Goal: Task Accomplishment & Management: Manage account settings

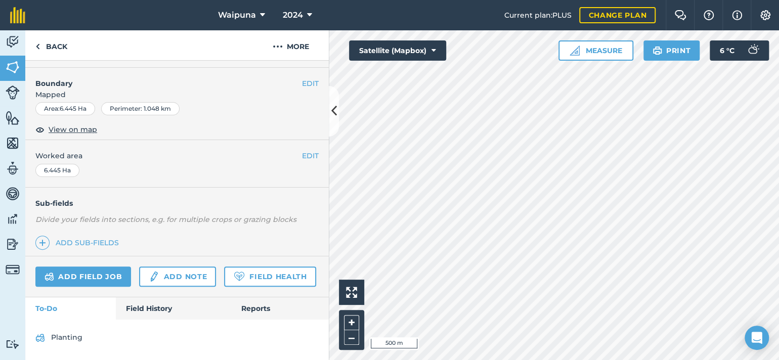
scroll to position [234, 0]
click at [124, 267] on link "Add field job" at bounding box center [83, 277] width 96 height 20
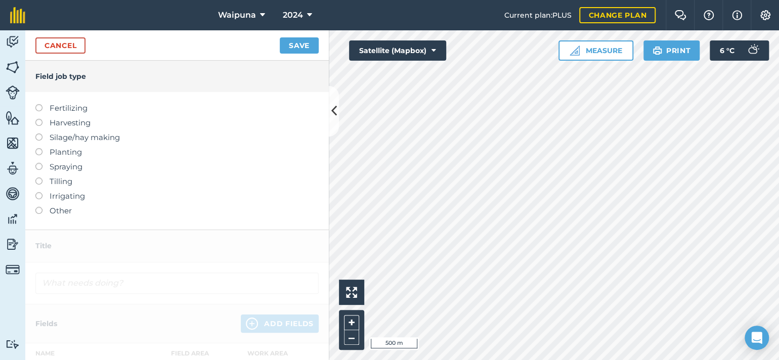
click at [42, 114] on label "Fertilizing" at bounding box center [176, 108] width 283 height 12
type input "Fertilizing"
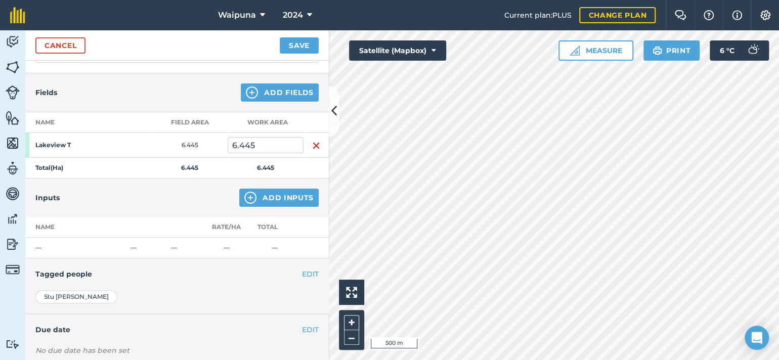
scroll to position [101, 0]
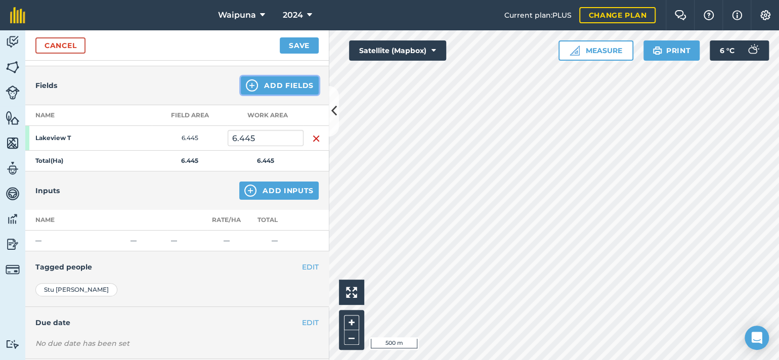
click at [270, 95] on button "Add Fields" at bounding box center [280, 85] width 78 height 18
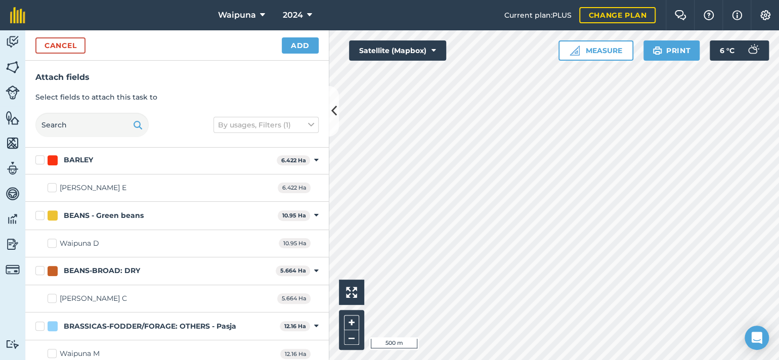
scroll to position [455, 0]
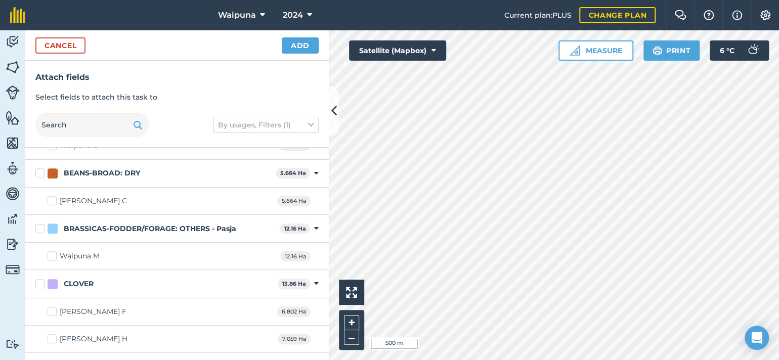
checkbox input "true"
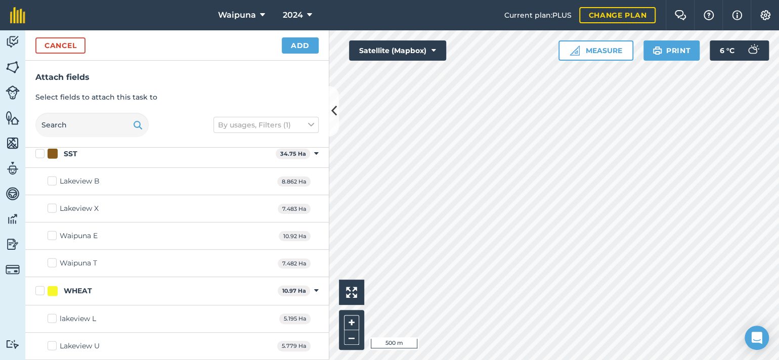
scroll to position [1517, 0]
click at [288, 54] on button "Add" at bounding box center [300, 45] width 37 height 16
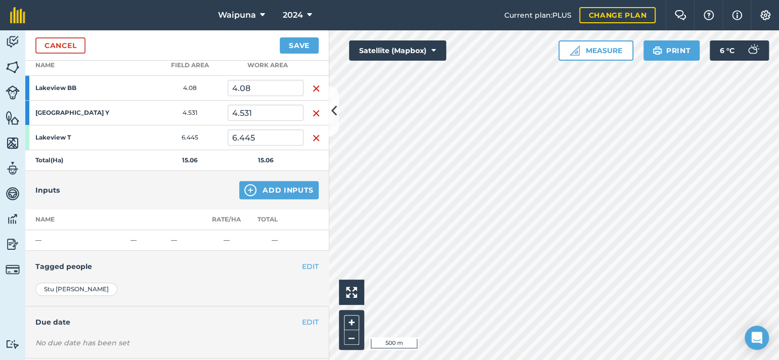
scroll to position [202, 0]
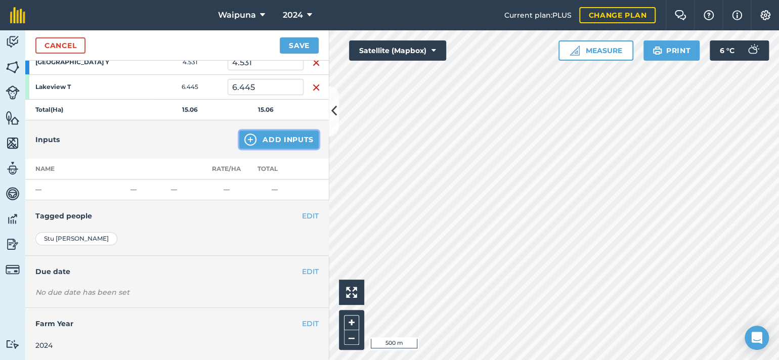
click at [244, 146] on img at bounding box center [250, 140] width 12 height 12
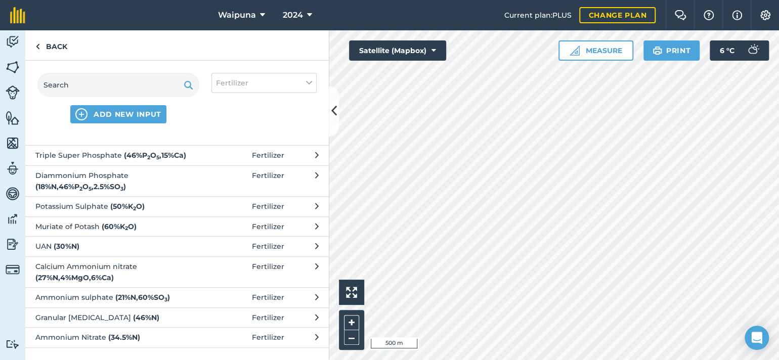
scroll to position [325, 0]
click at [260, 297] on button "Ammonium sulphate ( 21 % N , 60 % SO 3 ) Fertilizer" at bounding box center [176, 297] width 303 height 20
select select "FERTILIZER"
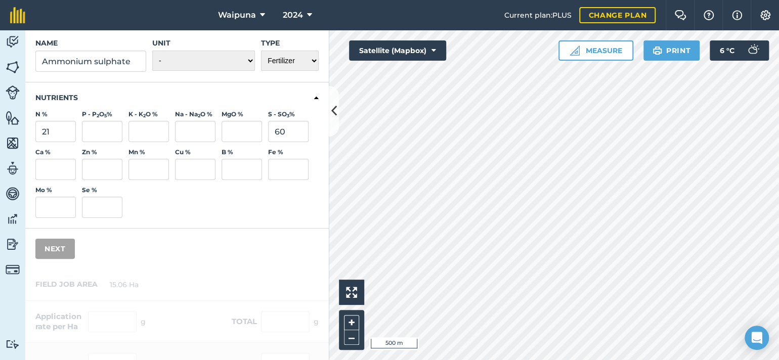
scroll to position [51, 0]
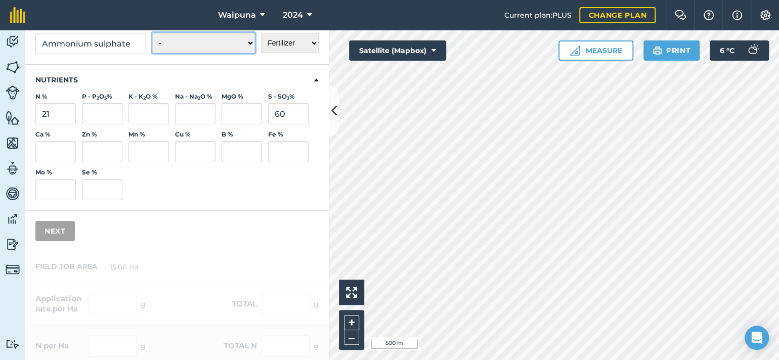
click at [174, 53] on select "- Grams/g Kilograms/kg Metric tonnes/t Millilitres/ml Litres/L Ounces/oz Pounds…" at bounding box center [203, 43] width 103 height 20
select select "KILOGRAMS"
click at [152, 53] on select "- Grams/g Kilograms/kg Metric tonnes/t Millilitres/ml Litres/L Ounces/oz Pounds…" at bounding box center [203, 43] width 103 height 20
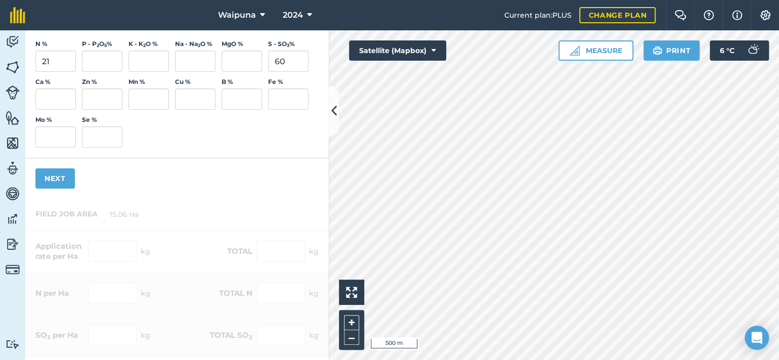
scroll to position [151, 0]
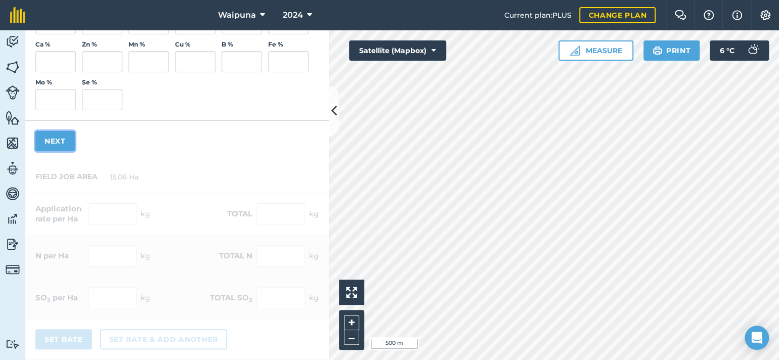
click at [69, 151] on button "Next" at bounding box center [54, 141] width 39 height 20
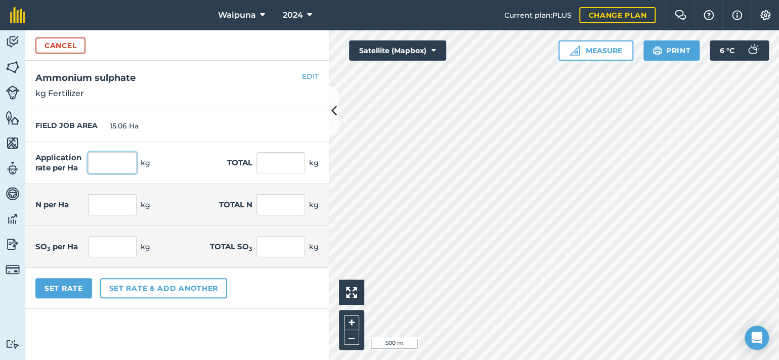
click at [122, 173] on input "text" at bounding box center [112, 162] width 49 height 21
type input "150"
type input "2,259"
type input "31.5"
type input "474.39"
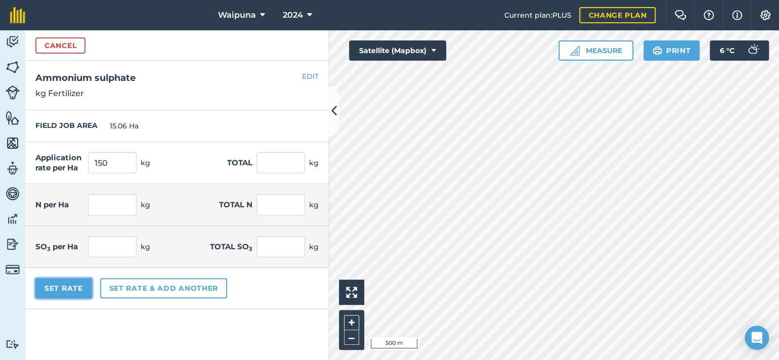
type input "90"
type input "1,355.4"
click at [81, 298] on button "Set Rate" at bounding box center [63, 288] width 57 height 20
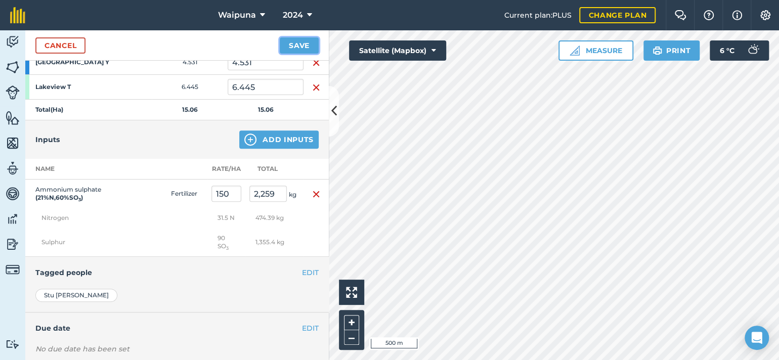
click at [290, 49] on button "Save" at bounding box center [299, 45] width 39 height 16
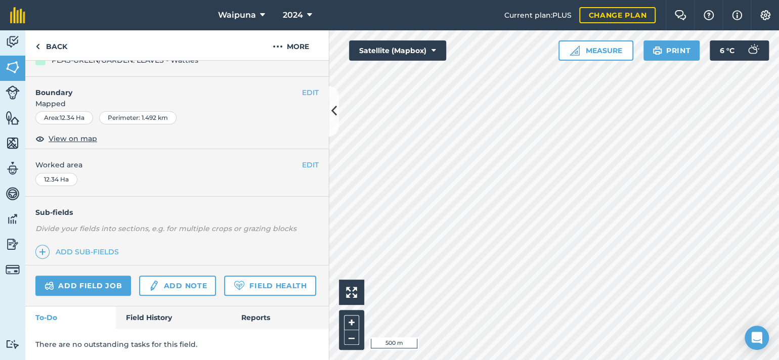
scroll to position [223, 0]
click at [122, 276] on link "Add field job" at bounding box center [83, 286] width 96 height 20
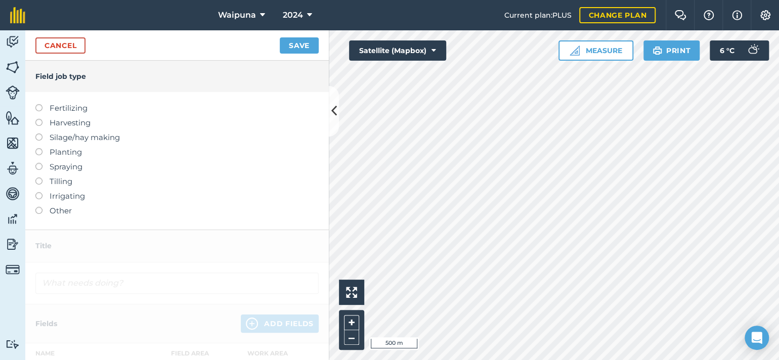
click at [48, 114] on label "Fertilizing" at bounding box center [176, 108] width 283 height 12
type input "Fertilizing"
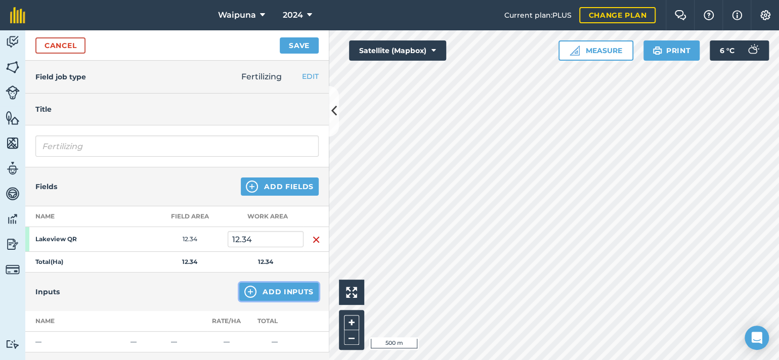
click at [262, 301] on button "Add Inputs" at bounding box center [278, 292] width 79 height 18
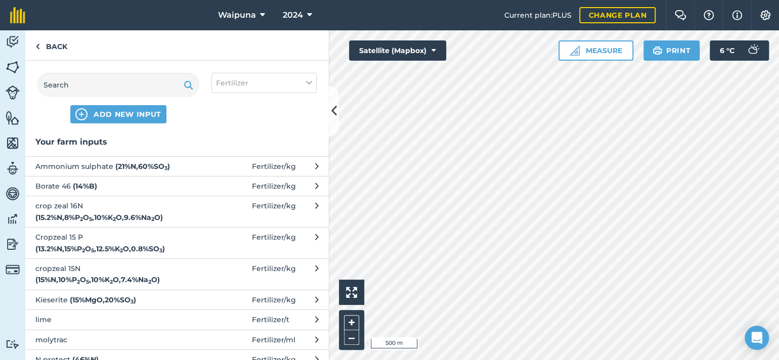
click at [135, 171] on strong "( 21 % N , 60 % SO 3 )" at bounding box center [142, 166] width 55 height 9
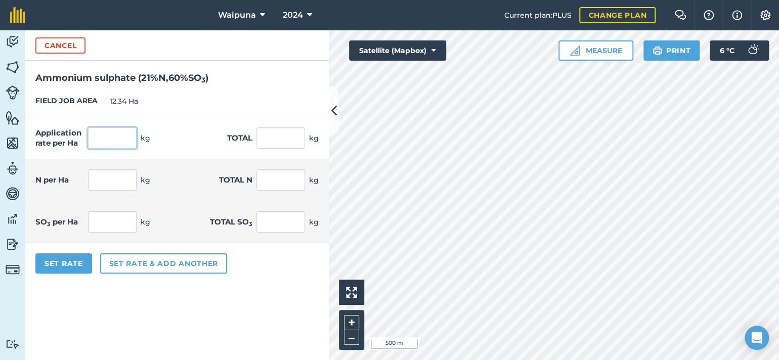
click at [134, 149] on input "text" at bounding box center [112, 137] width 49 height 21
type input "130"
type input "1,604.2"
type input "27.3"
type input "336.882"
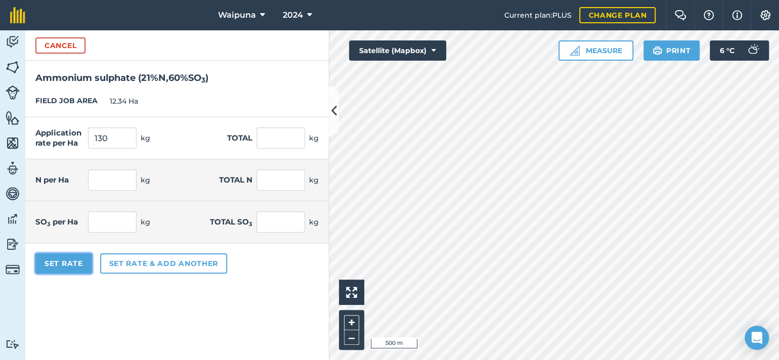
type input "78"
type input "962.52"
click at [83, 274] on button "Set Rate" at bounding box center [63, 263] width 57 height 20
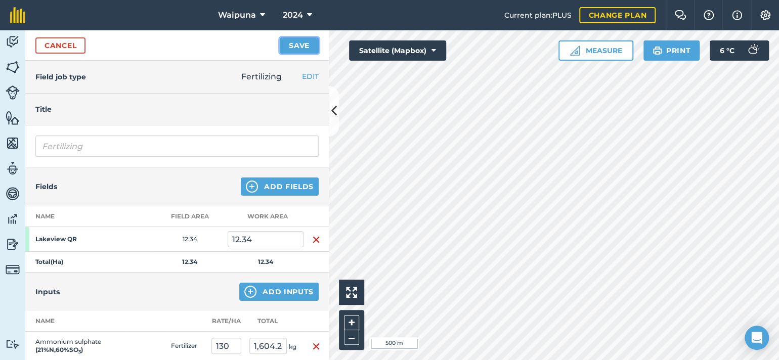
click at [283, 54] on button "Save" at bounding box center [299, 45] width 39 height 16
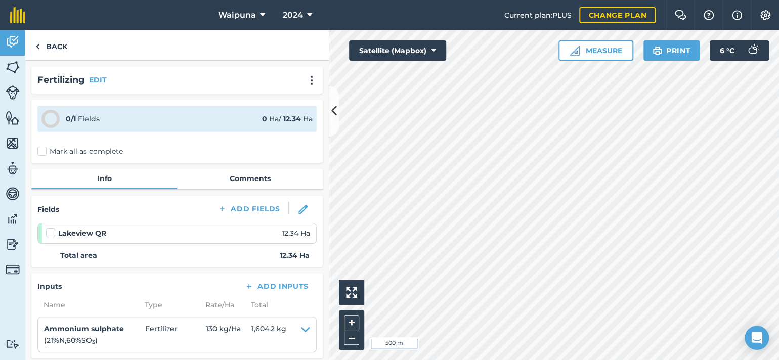
click at [45, 157] on label "Mark all as complete" at bounding box center [79, 151] width 85 height 11
click at [44, 153] on input "Mark all as complete" at bounding box center [40, 149] width 7 height 7
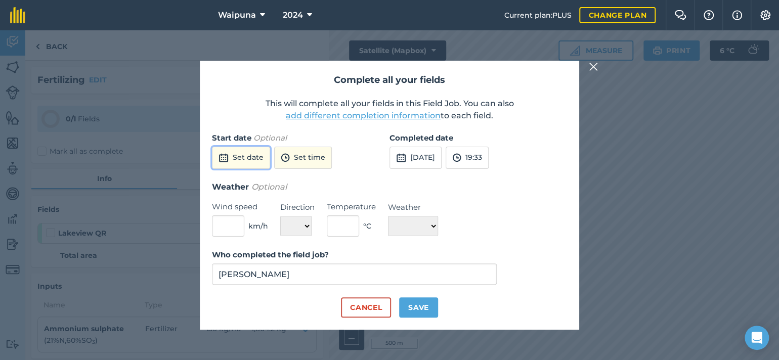
click at [257, 147] on button "Set date" at bounding box center [241, 158] width 58 height 22
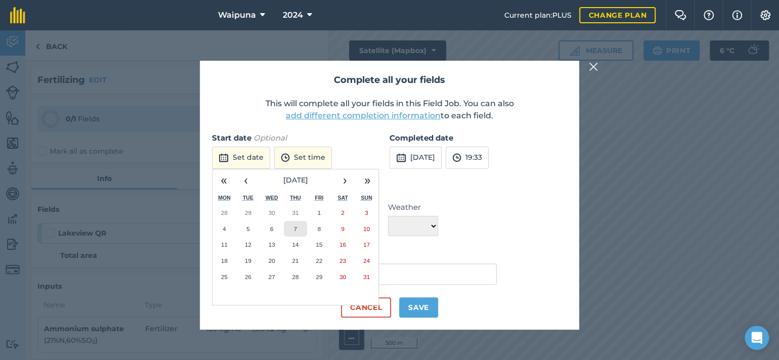
click at [297, 226] on abbr "7" at bounding box center [295, 229] width 3 height 7
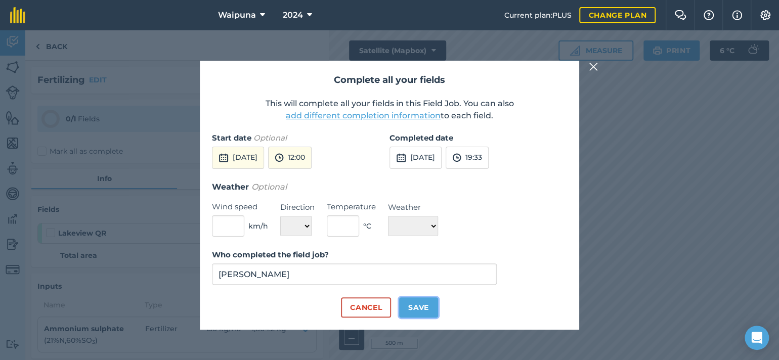
click at [435, 318] on button "Save" at bounding box center [418, 307] width 39 height 20
checkbox input "true"
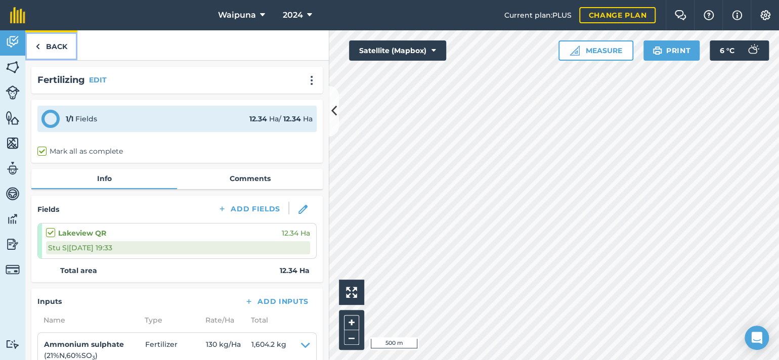
click at [70, 57] on link "Back" at bounding box center [51, 45] width 52 height 30
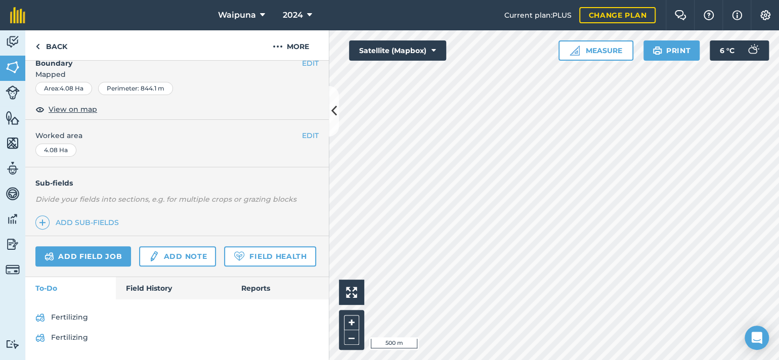
scroll to position [256, 0]
click at [139, 286] on link "Field History" at bounding box center [173, 288] width 115 height 22
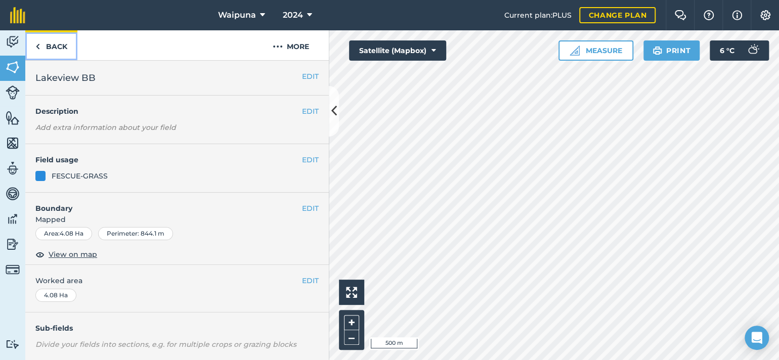
click at [57, 51] on link "Back" at bounding box center [51, 45] width 52 height 30
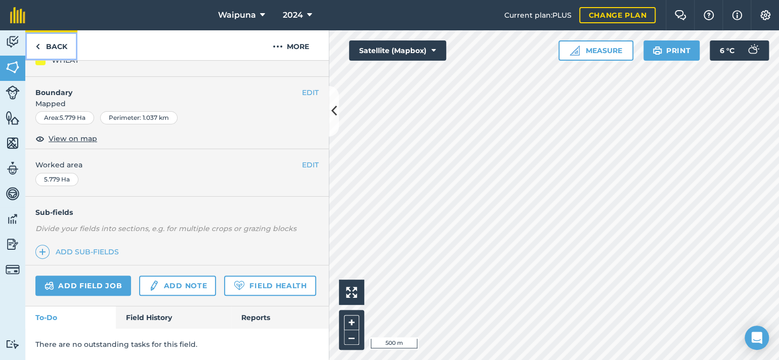
scroll to position [223, 0]
click at [157, 318] on link "Field History" at bounding box center [173, 317] width 115 height 22
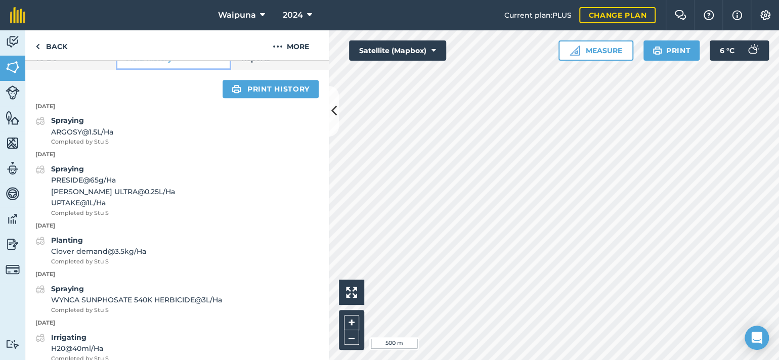
scroll to position [324, 0]
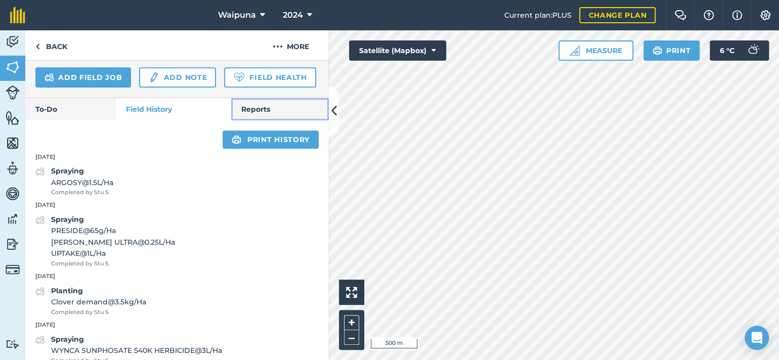
click at [263, 120] on link "Reports" at bounding box center [280, 109] width 98 height 22
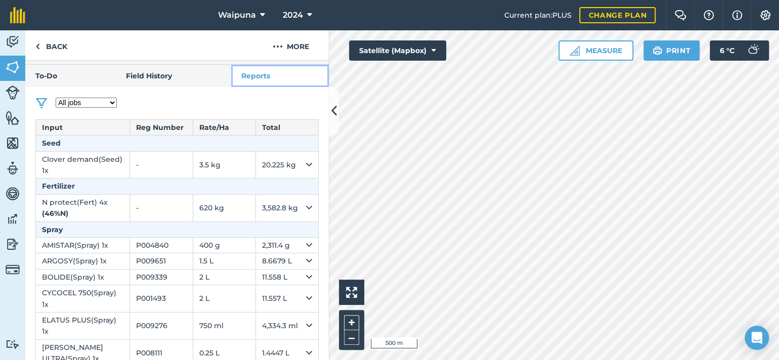
scroll to position [375, 0]
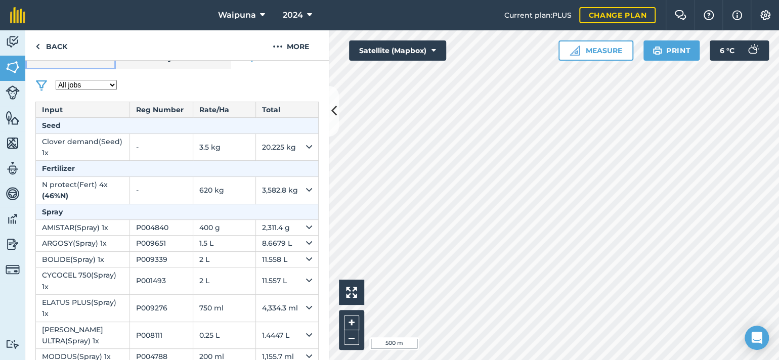
click at [64, 69] on link "To-Do" at bounding box center [70, 58] width 91 height 22
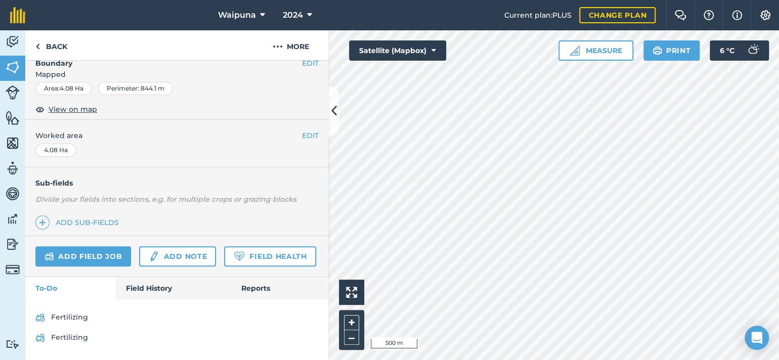
scroll to position [256, 0]
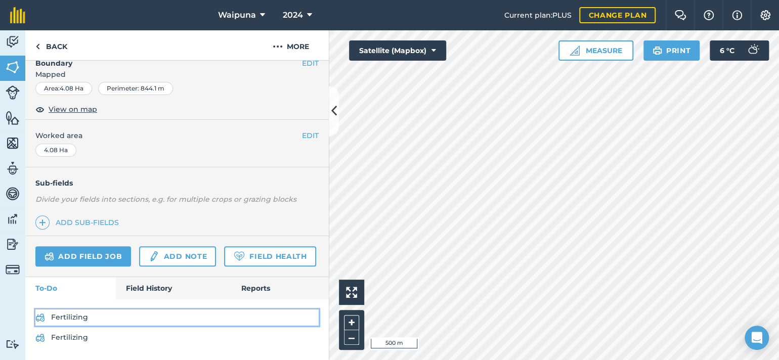
click at [73, 317] on link "Fertilizing" at bounding box center [176, 317] width 283 height 16
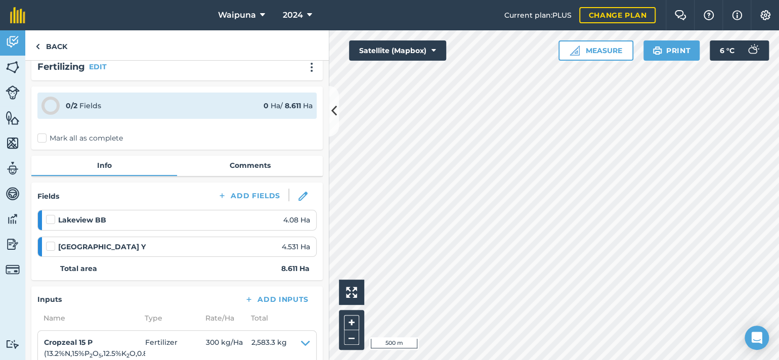
scroll to position [51, 0]
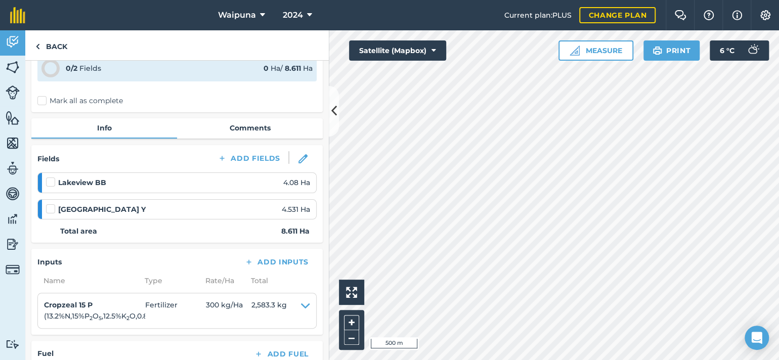
click at [46, 106] on label "Mark all as complete" at bounding box center [79, 101] width 85 height 11
click at [44, 146] on input "Mark all as complete" at bounding box center [40, 149] width 7 height 7
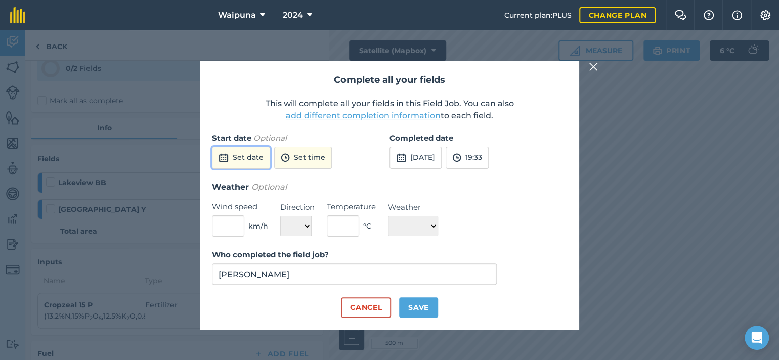
click at [251, 147] on button "Set date" at bounding box center [241, 158] width 58 height 22
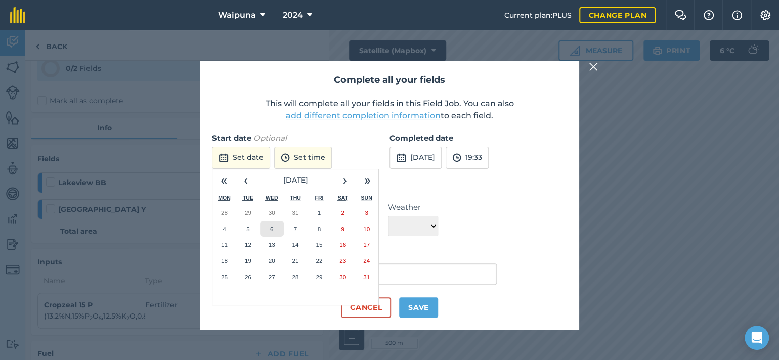
click at [279, 221] on button "6" at bounding box center [272, 229] width 24 height 16
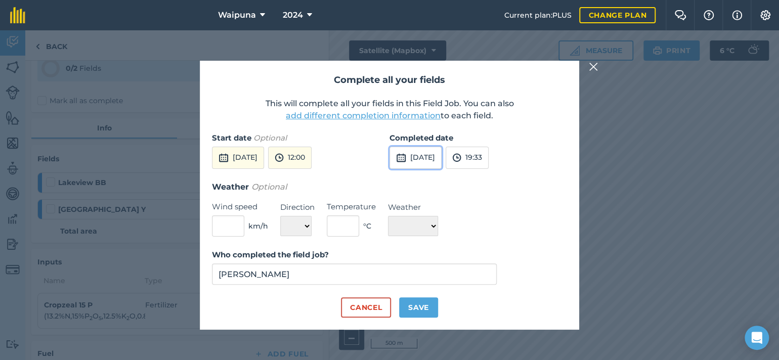
click at [435, 147] on button "[DATE]" at bounding box center [415, 158] width 52 height 22
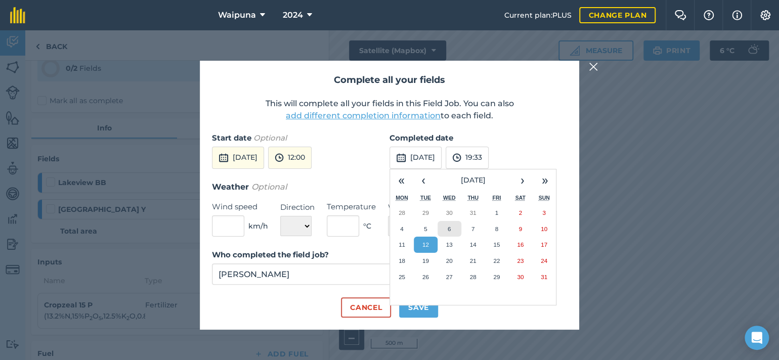
click at [448, 226] on abbr "6" at bounding box center [449, 229] width 3 height 7
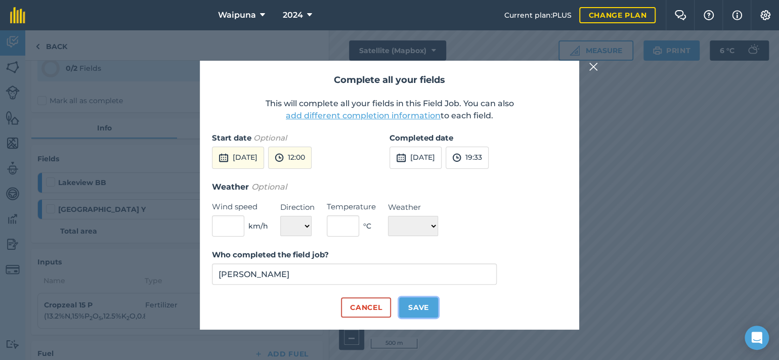
click at [421, 318] on button "Save" at bounding box center [418, 307] width 39 height 20
checkbox input "true"
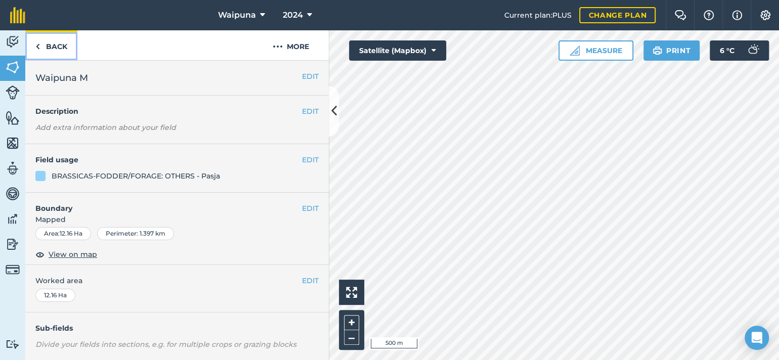
click at [60, 55] on link "Back" at bounding box center [51, 45] width 52 height 30
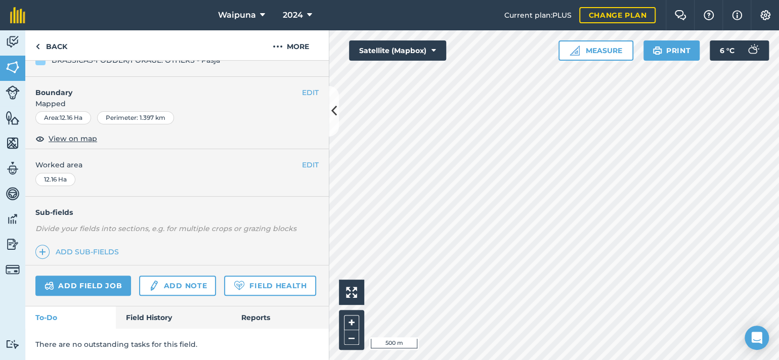
scroll to position [223, 0]
click at [106, 276] on link "Add field job" at bounding box center [83, 286] width 96 height 20
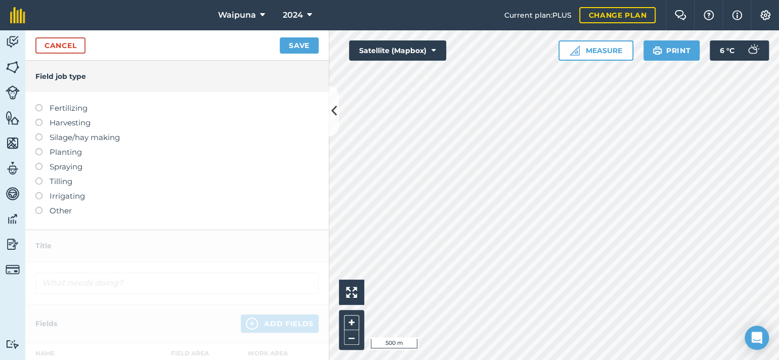
click at [45, 114] on label "Fertilizing" at bounding box center [176, 108] width 283 height 12
type input "Fertilizing"
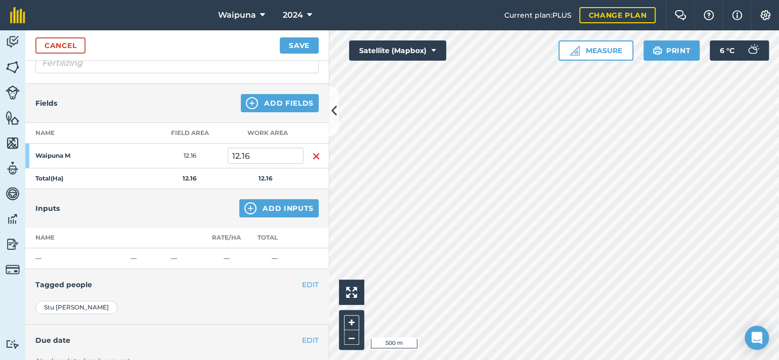
scroll to position [101, 0]
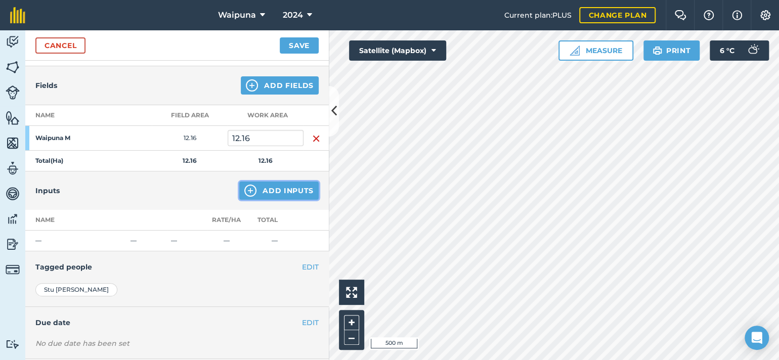
click at [251, 200] on button "Add Inputs" at bounding box center [278, 191] width 79 height 18
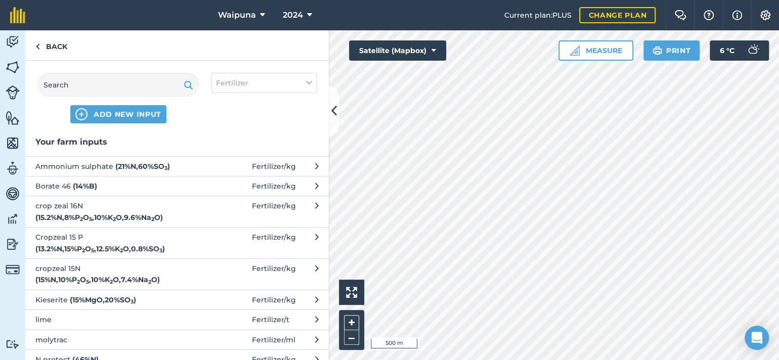
click at [107, 172] on span "Ammonium sulphate ( 21 % N , 60 % SO 3 )" at bounding box center [117, 166] width 165 height 11
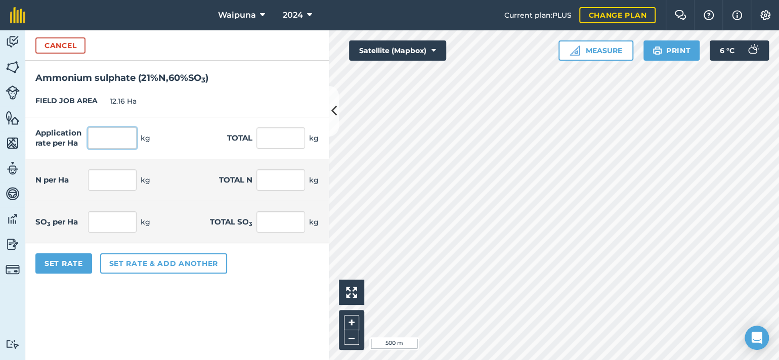
click at [122, 149] on input "text" at bounding box center [112, 137] width 49 height 21
click at [127, 149] on input "130" at bounding box center [112, 137] width 49 height 21
type input "130"
type input "1,580.8"
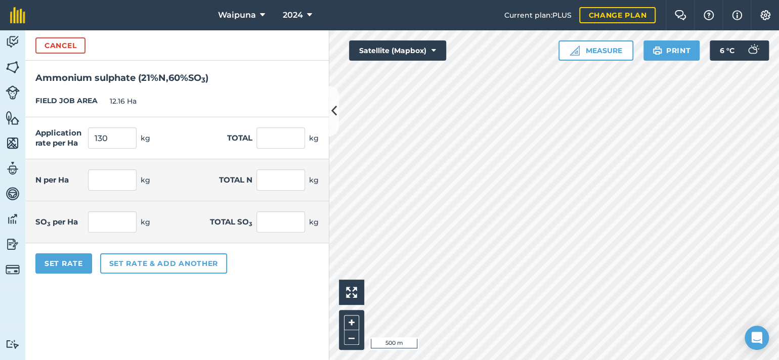
type input "27.3"
type input "331.968"
type input "78"
type input "948.48"
click at [137, 149] on input "130" at bounding box center [112, 137] width 49 height 21
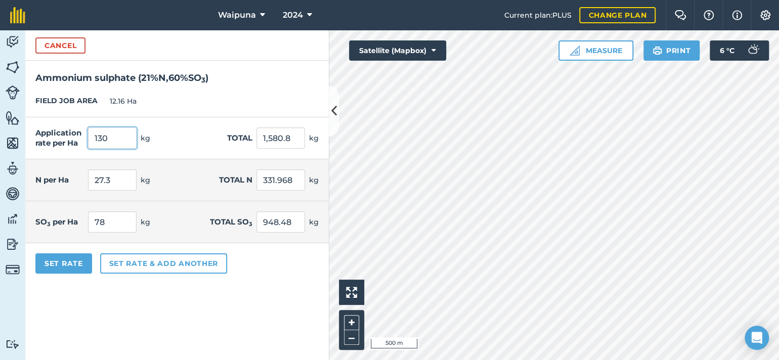
click at [137, 149] on input "130" at bounding box center [112, 137] width 49 height 21
type input "150"
type input "1,824"
type input "31.5"
type input "383.04"
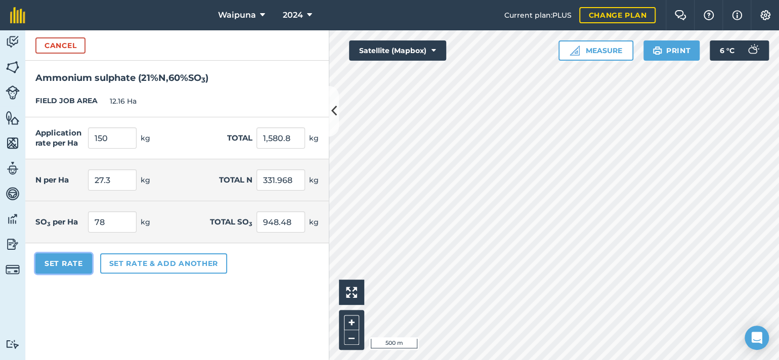
type input "90"
type input "1,094.4"
click at [90, 274] on button "Set Rate" at bounding box center [63, 263] width 57 height 20
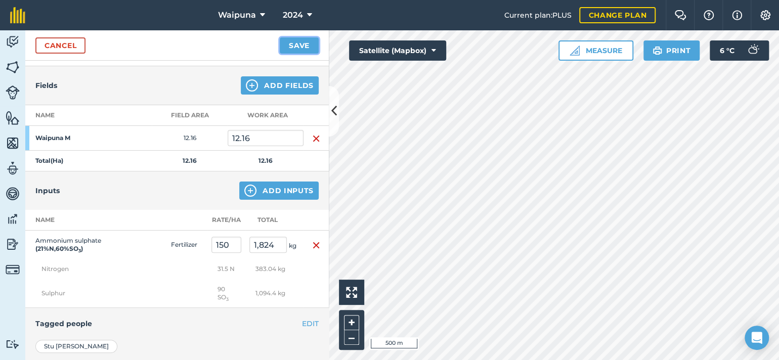
click at [285, 54] on button "Save" at bounding box center [299, 45] width 39 height 16
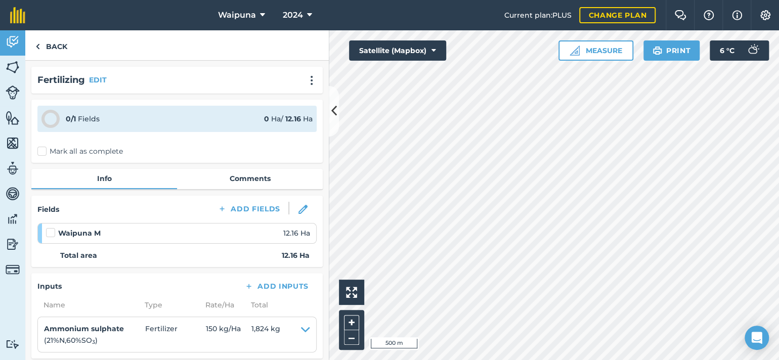
click at [48, 157] on label "Mark all as complete" at bounding box center [79, 151] width 85 height 11
click at [44, 153] on input "Mark all as complete" at bounding box center [40, 149] width 7 height 7
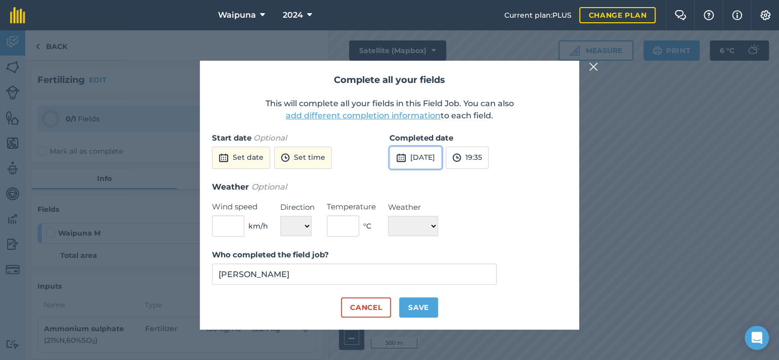
click at [413, 147] on button "[DATE]" at bounding box center [415, 158] width 52 height 22
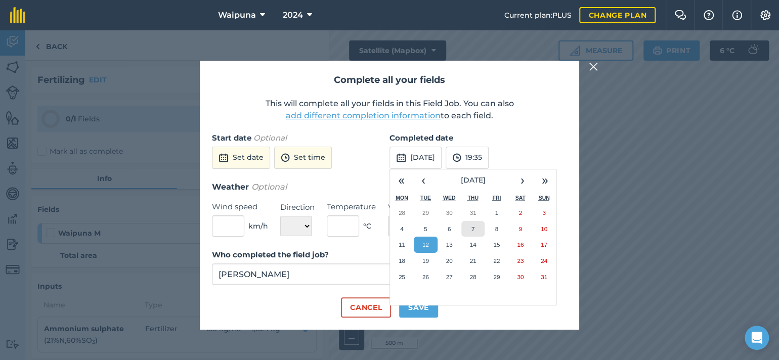
click at [473, 226] on abbr "7" at bounding box center [472, 229] width 3 height 7
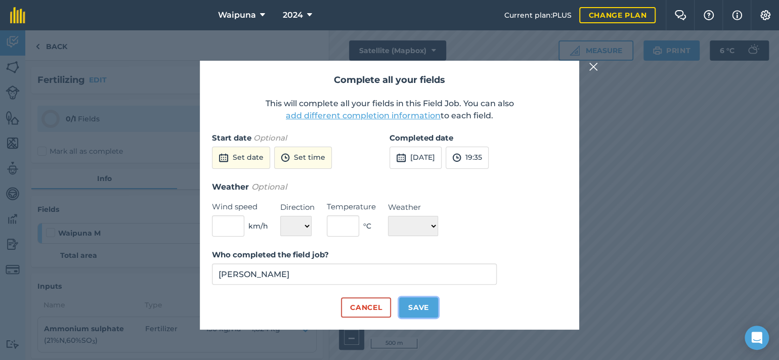
click at [421, 318] on button "Save" at bounding box center [418, 307] width 39 height 20
checkbox input "true"
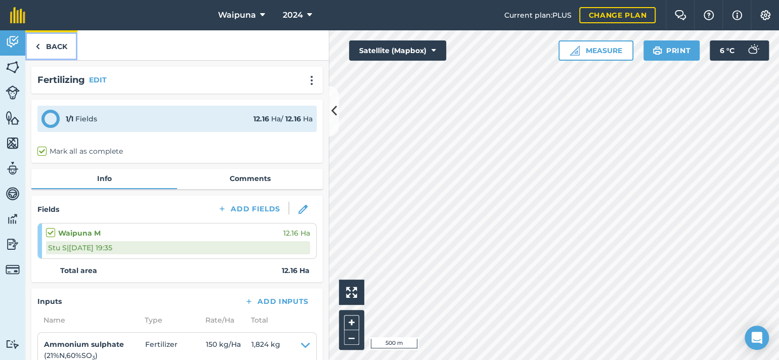
click at [53, 60] on link "Back" at bounding box center [51, 45] width 52 height 30
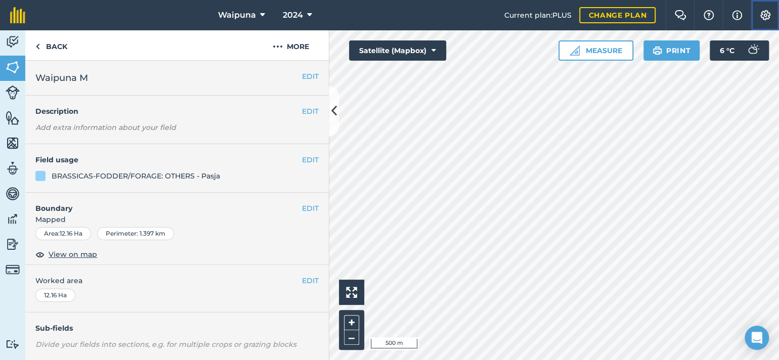
click at [771, 28] on button "Settings" at bounding box center [764, 15] width 28 height 30
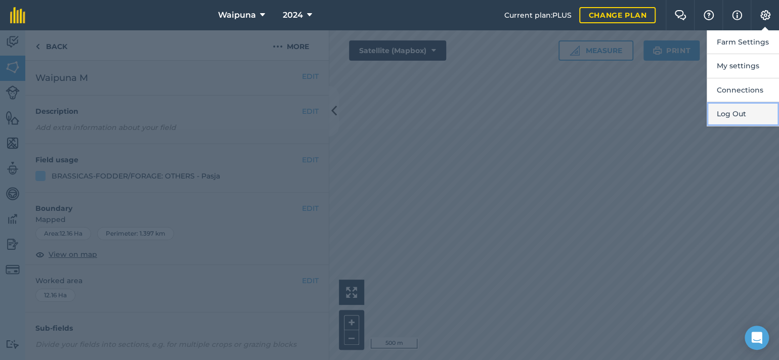
click at [725, 126] on button "Log Out" at bounding box center [742, 114] width 72 height 24
